Goal: Book appointment/travel/reservation

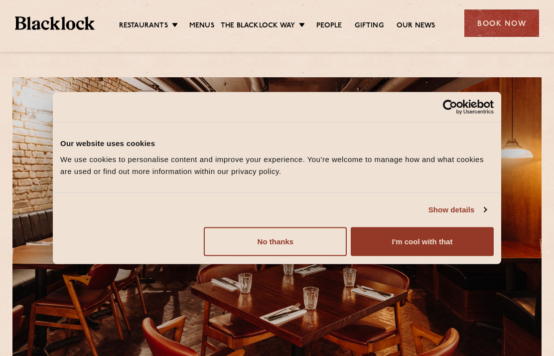
click at [417, 244] on button "I'm cool with that" at bounding box center [422, 241] width 143 height 29
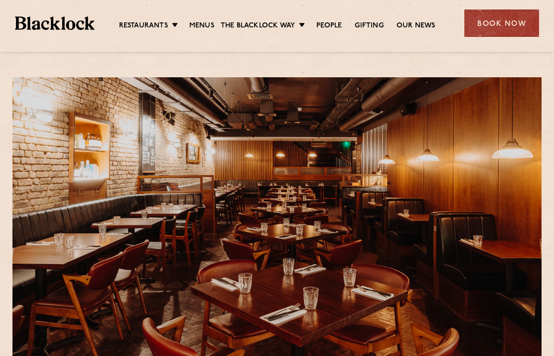
click at [502, 26] on div "Book Now" at bounding box center [501, 22] width 75 height 27
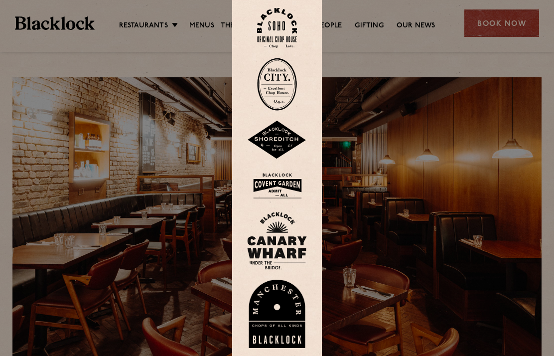
click at [408, 154] on div at bounding box center [277, 178] width 554 height 356
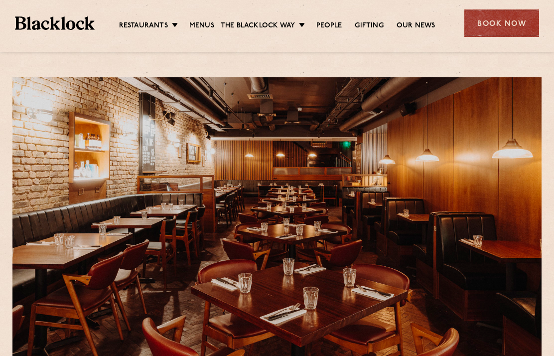
click at [201, 24] on link "Menus" at bounding box center [201, 26] width 25 height 10
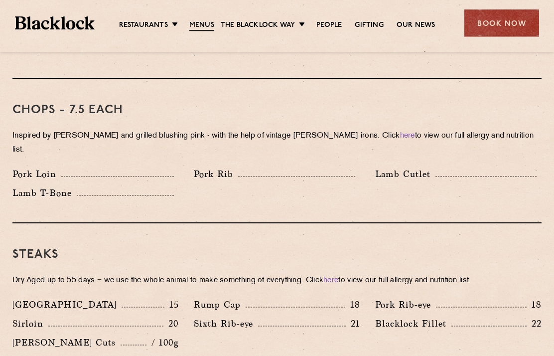
scroll to position [750, 0]
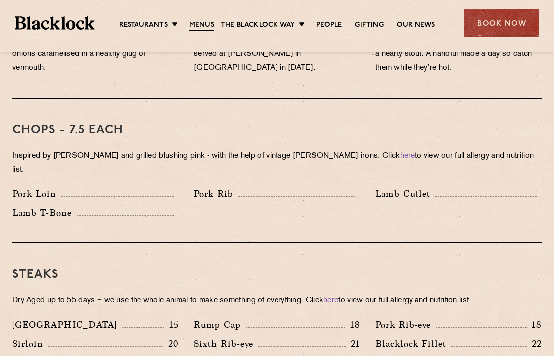
click at [512, 25] on div "Book Now" at bounding box center [501, 22] width 75 height 27
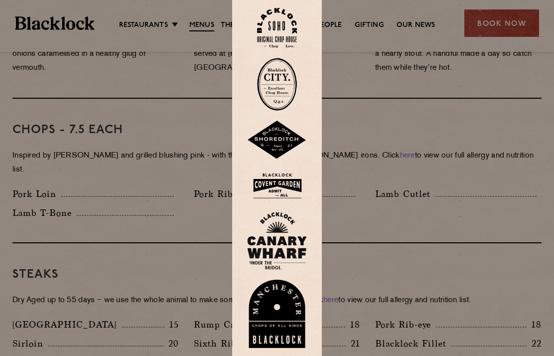
click at [498, 22] on div at bounding box center [277, 178] width 554 height 356
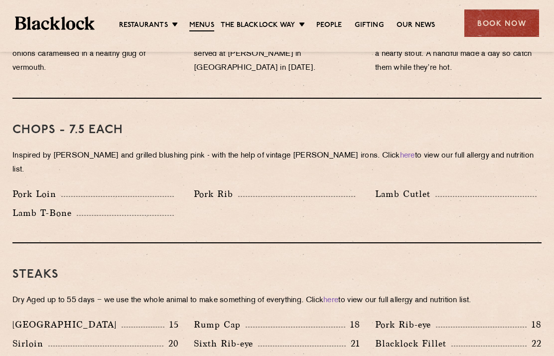
click at [500, 27] on div "Book Now" at bounding box center [501, 22] width 75 height 27
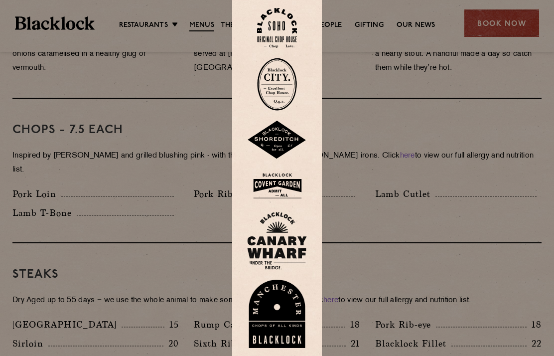
click at [292, 202] on img at bounding box center [277, 185] width 60 height 32
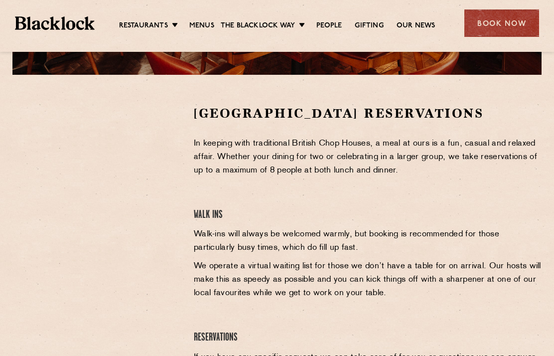
scroll to position [306, 0]
